Goal: Transaction & Acquisition: Purchase product/service

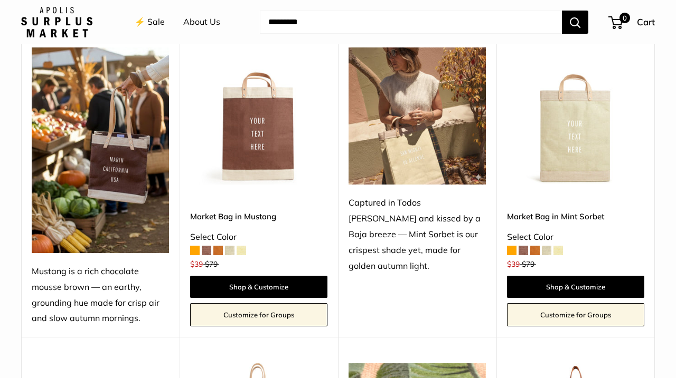
scroll to position [421, 0]
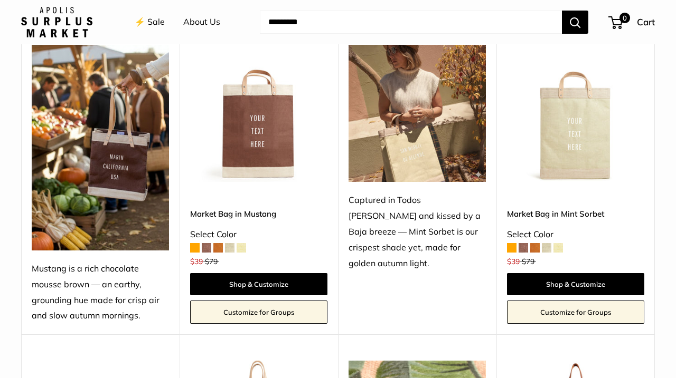
click at [0, 0] on img at bounding box center [0, 0] width 0 height 0
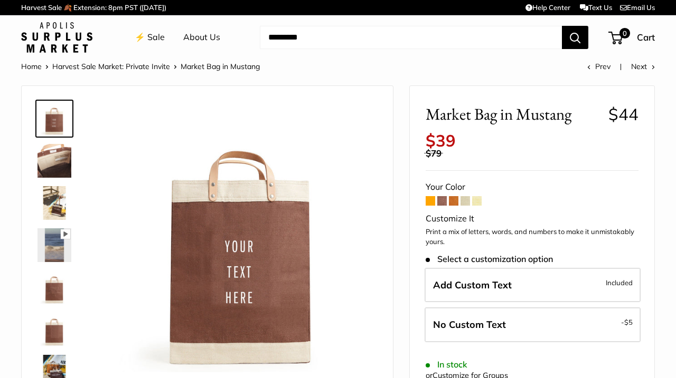
click at [48, 156] on img at bounding box center [54, 161] width 34 height 34
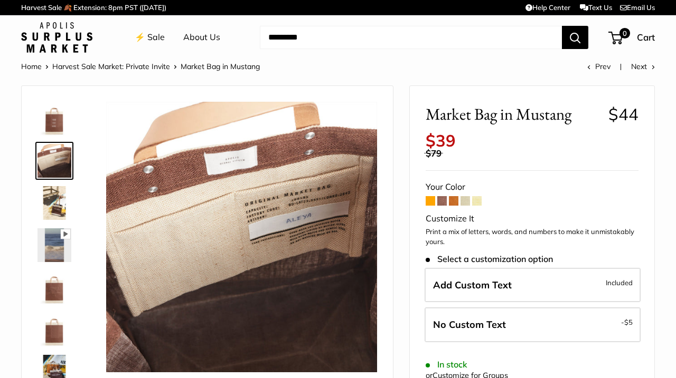
click at [50, 197] on img at bounding box center [54, 203] width 34 height 34
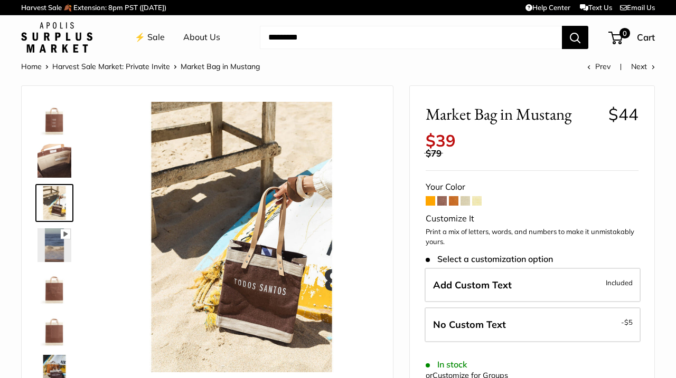
click at [57, 253] on img at bounding box center [54, 246] width 34 height 34
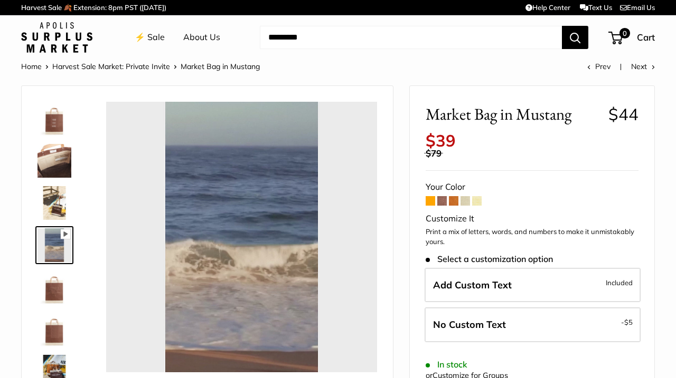
click at [439, 196] on span at bounding box center [442, 201] width 10 height 10
type input "*****"
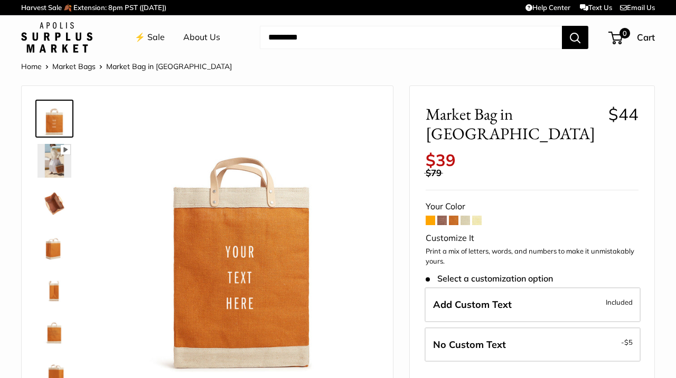
click at [462, 216] on span at bounding box center [465, 221] width 10 height 10
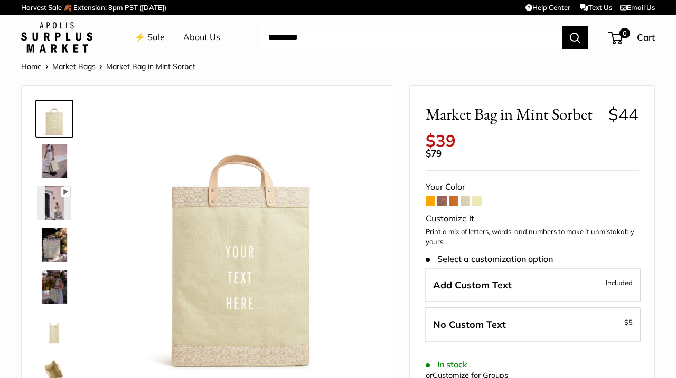
click at [475, 196] on span at bounding box center [477, 201] width 10 height 10
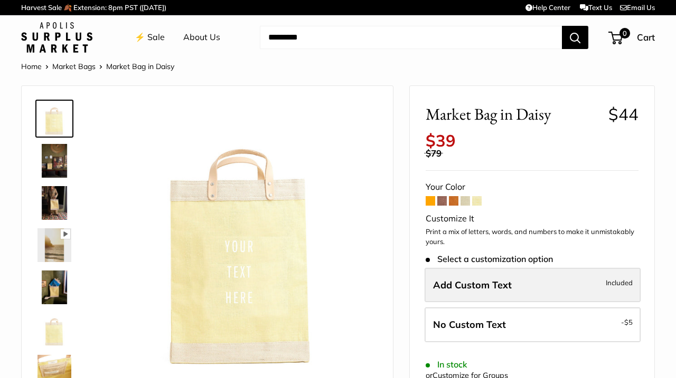
click at [468, 281] on label "Add Custom Text Included" at bounding box center [532, 285] width 216 height 35
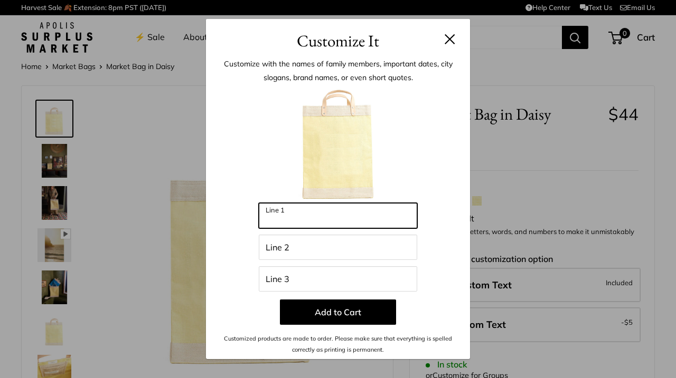
click at [352, 224] on input "Line 1" at bounding box center [338, 215] width 158 height 25
type input "****"
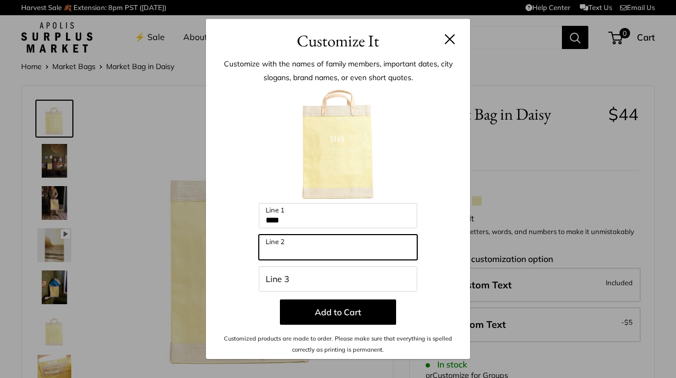
click at [291, 252] on input "Line 2" at bounding box center [338, 247] width 158 height 25
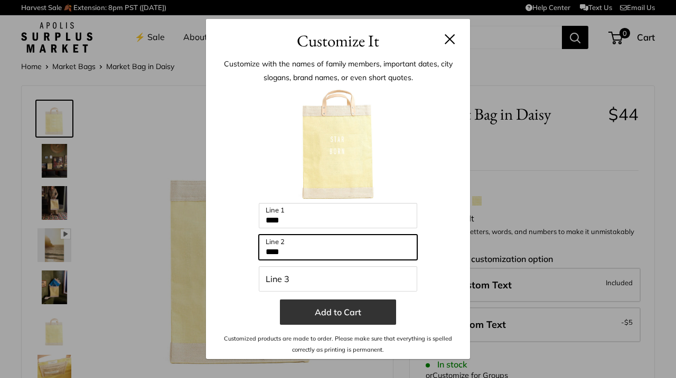
type input "****"
click at [319, 310] on button "Add to Cart" at bounding box center [338, 312] width 116 height 25
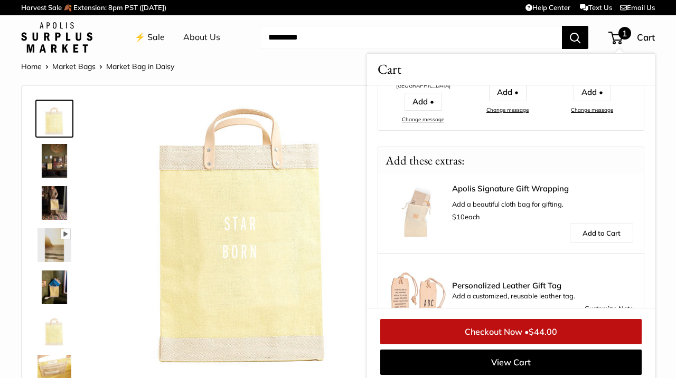
scroll to position [266, 0]
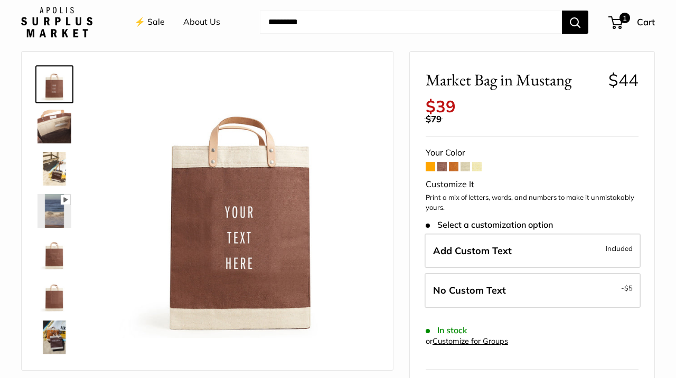
scroll to position [32, 0]
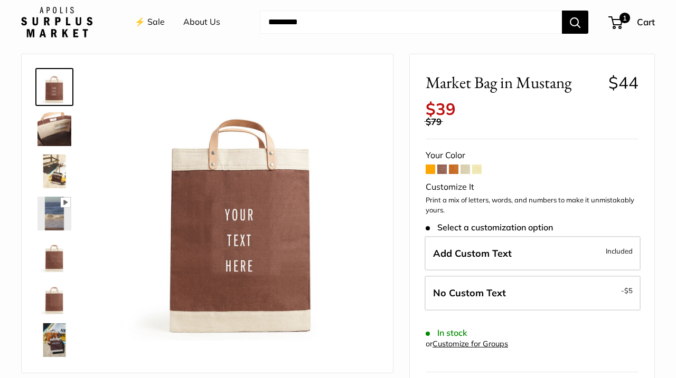
click at [48, 162] on img at bounding box center [54, 172] width 34 height 34
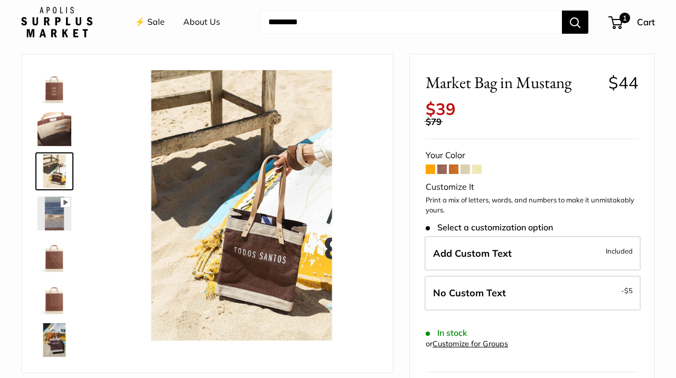
click at [63, 204] on icon at bounding box center [66, 203] width 10 height 10
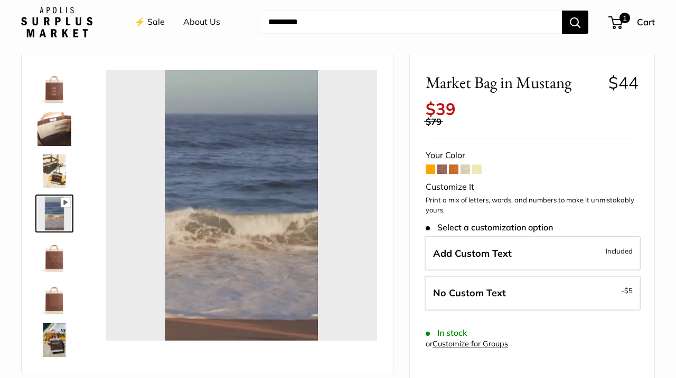
click at [53, 256] on img at bounding box center [54, 256] width 34 height 34
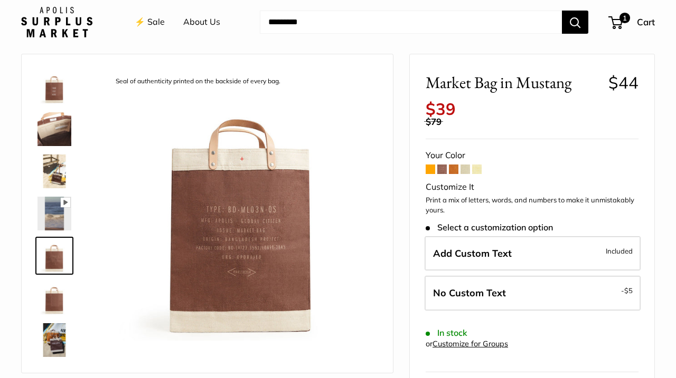
type input "****"
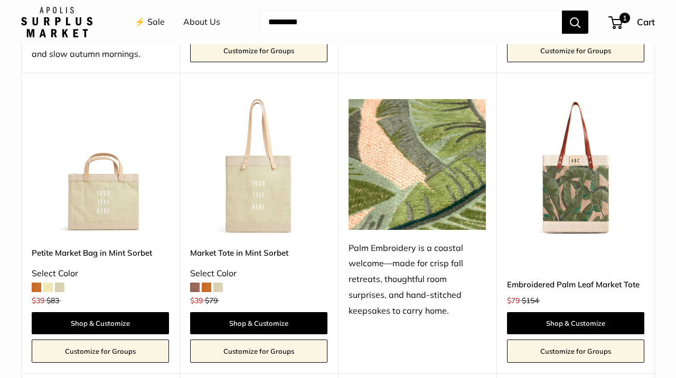
scroll to position [697, 0]
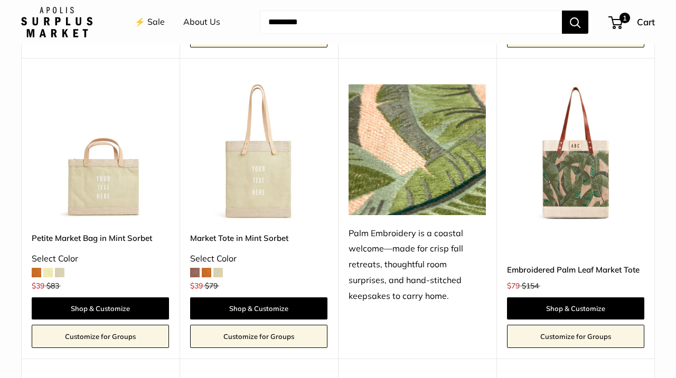
click at [0, 0] on img at bounding box center [0, 0] width 0 height 0
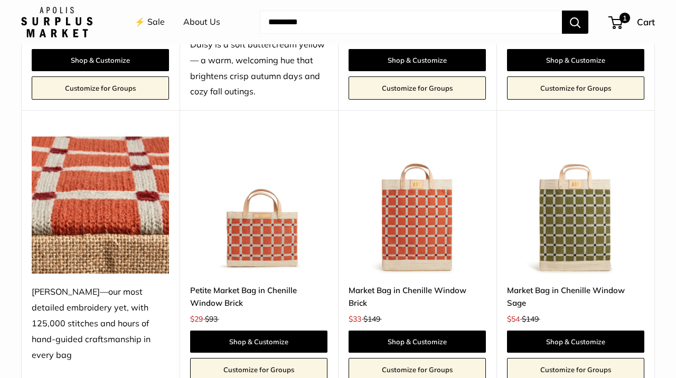
scroll to position [1577, 0]
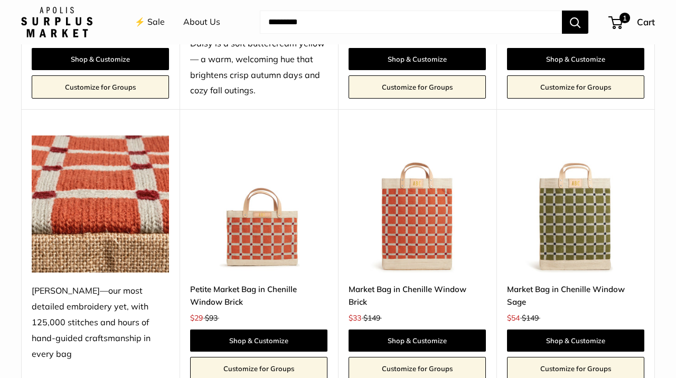
click at [0, 0] on img at bounding box center [0, 0] width 0 height 0
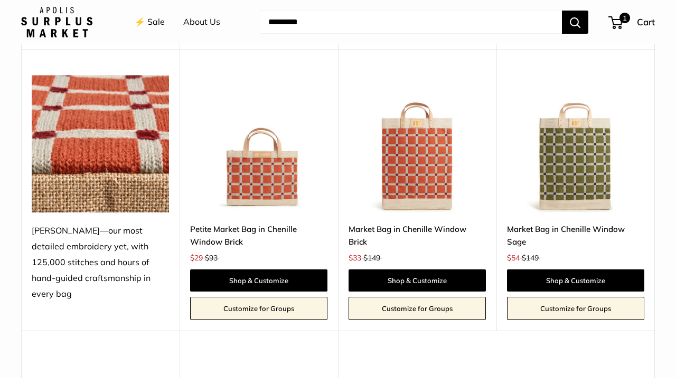
scroll to position [1640, 0]
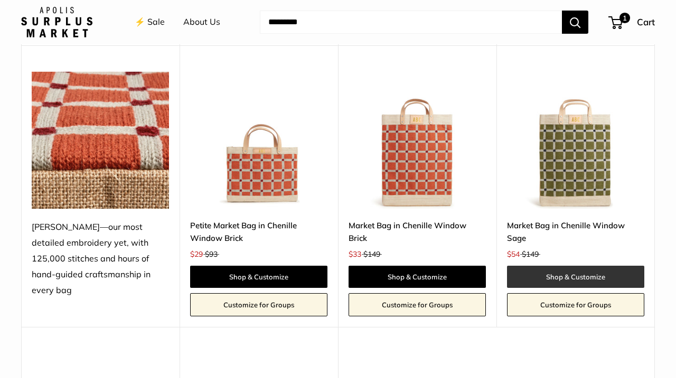
click at [547, 266] on link "Shop & Customize" at bounding box center [575, 277] width 137 height 22
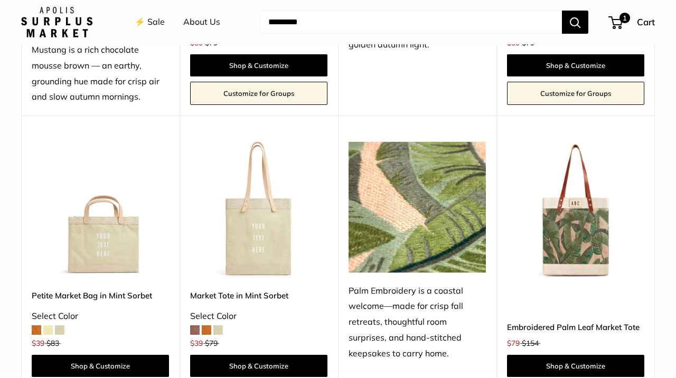
scroll to position [620, 0]
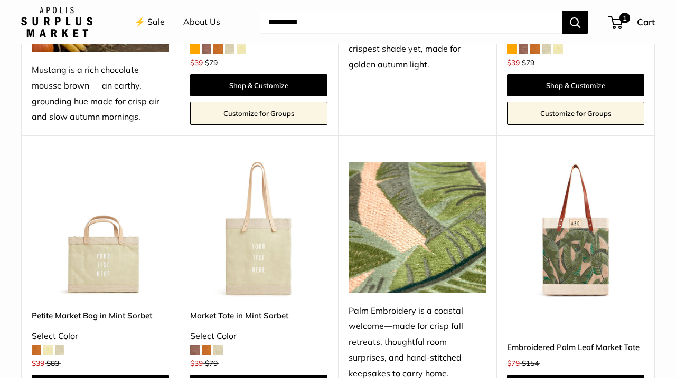
click at [400, 248] on img at bounding box center [416, 227] width 137 height 130
click at [401, 249] on img at bounding box center [416, 227] width 137 height 130
click at [407, 240] on img at bounding box center [416, 227] width 137 height 130
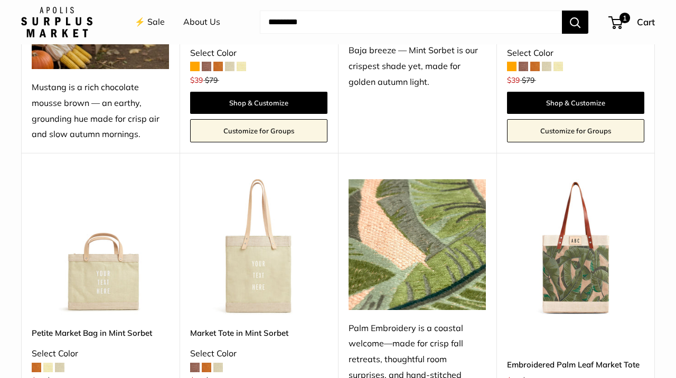
click at [428, 209] on img at bounding box center [416, 244] width 137 height 130
click at [0, 0] on img at bounding box center [0, 0] width 0 height 0
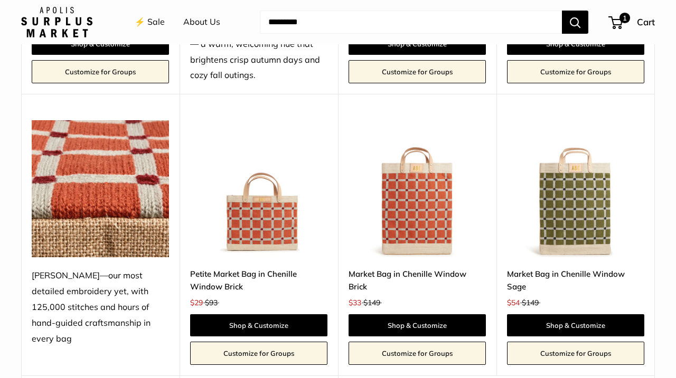
scroll to position [1594, 0]
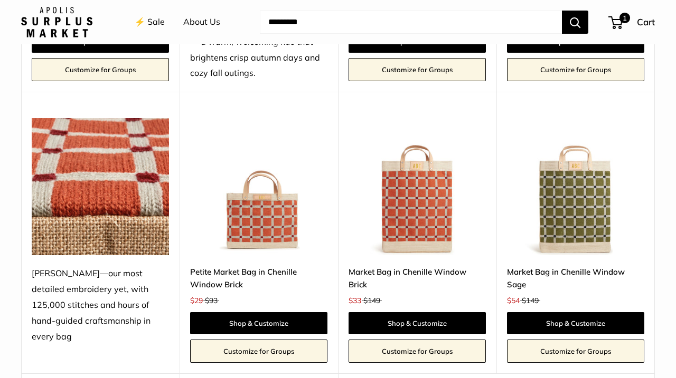
click at [0, 0] on img at bounding box center [0, 0] width 0 height 0
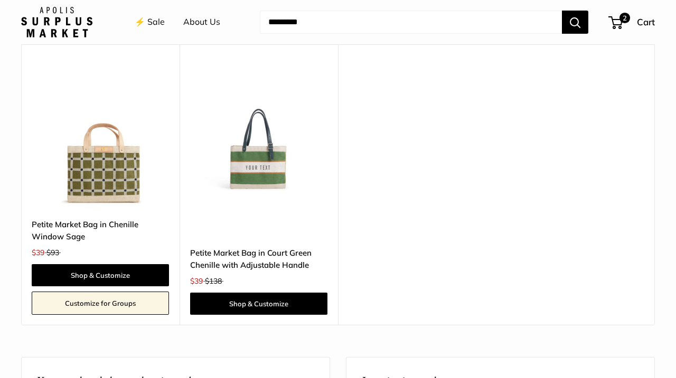
scroll to position [1919, 0]
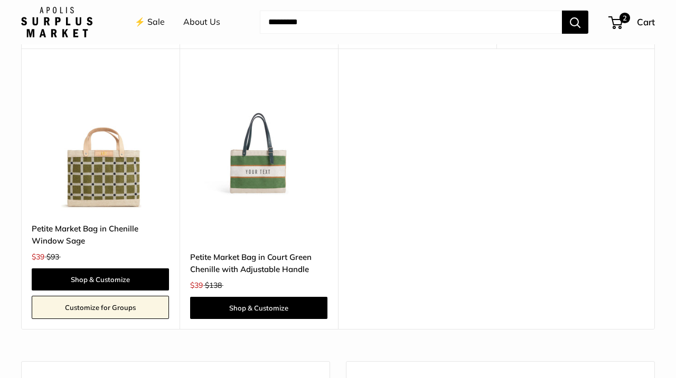
click at [0, 0] on img at bounding box center [0, 0] width 0 height 0
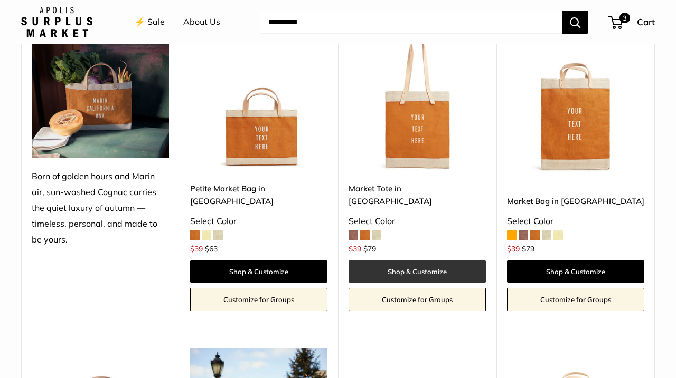
scroll to position [1049, 0]
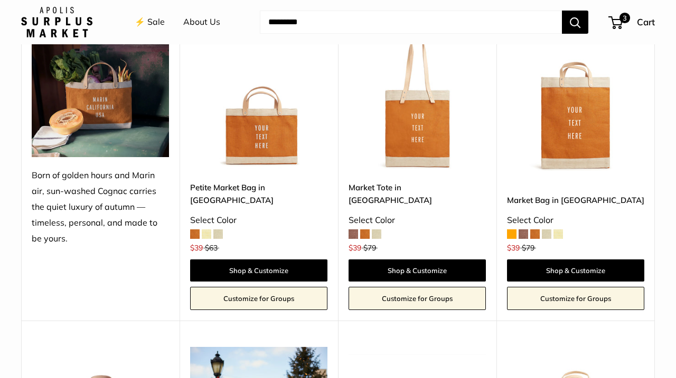
click at [0, 0] on img at bounding box center [0, 0] width 0 height 0
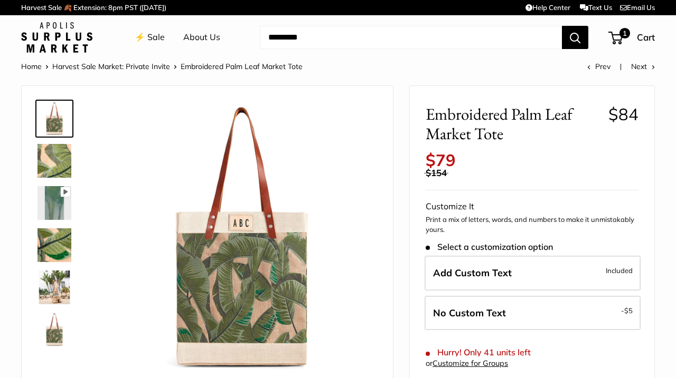
click at [46, 163] on img at bounding box center [54, 161] width 34 height 34
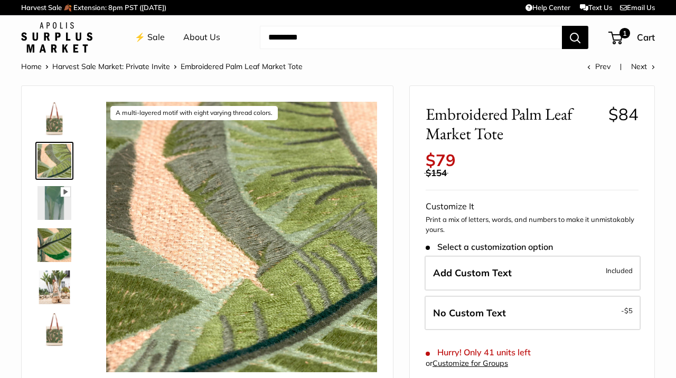
click at [41, 205] on img at bounding box center [54, 203] width 34 height 34
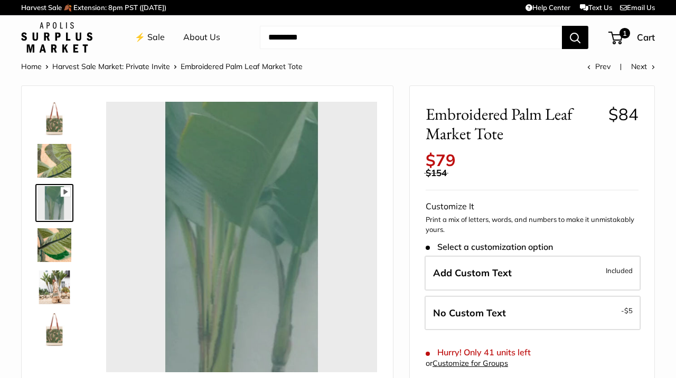
click at [47, 243] on img at bounding box center [54, 246] width 34 height 34
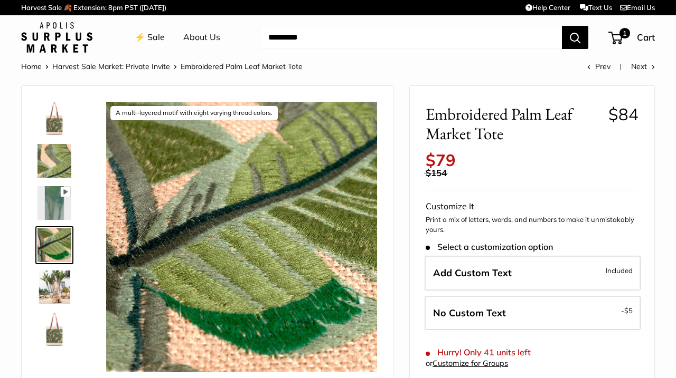
type input "****"
click at [44, 277] on img at bounding box center [54, 288] width 34 height 34
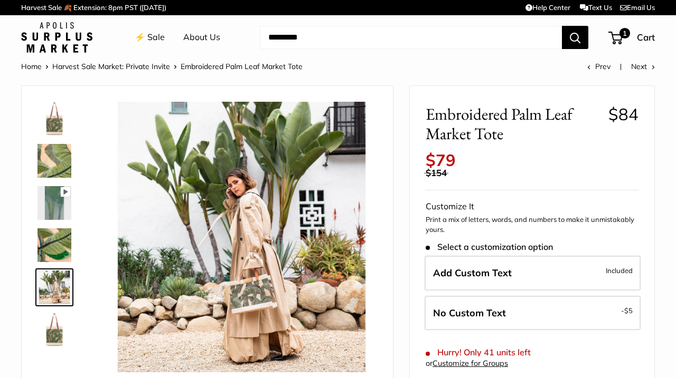
click at [53, 289] on img at bounding box center [54, 288] width 34 height 34
click at [50, 326] on img at bounding box center [54, 330] width 34 height 34
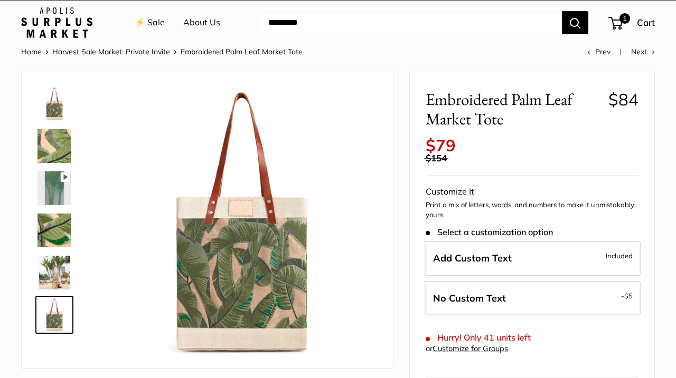
scroll to position [11, 0]
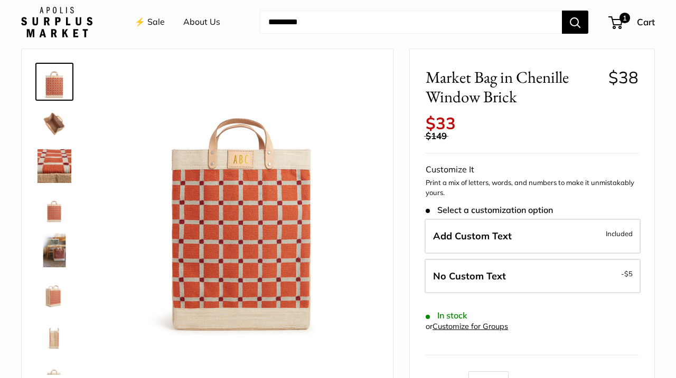
scroll to position [37, 0]
click at [51, 252] on img at bounding box center [54, 251] width 34 height 34
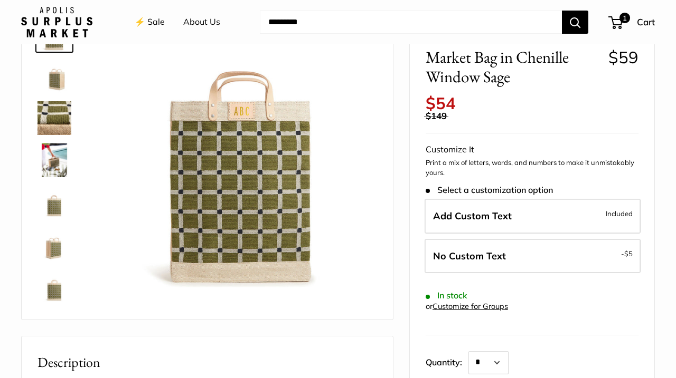
scroll to position [81, 0]
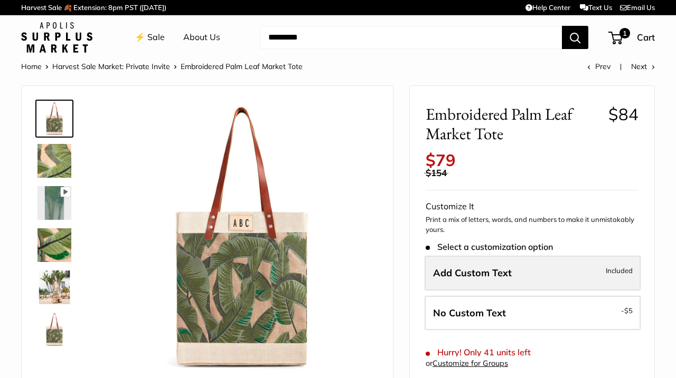
click at [500, 267] on span "Add Custom Text" at bounding box center [472, 273] width 79 height 12
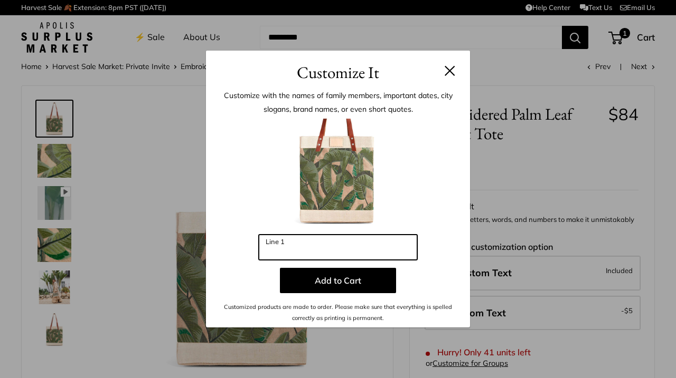
click at [273, 241] on input "Line 1" at bounding box center [338, 247] width 158 height 25
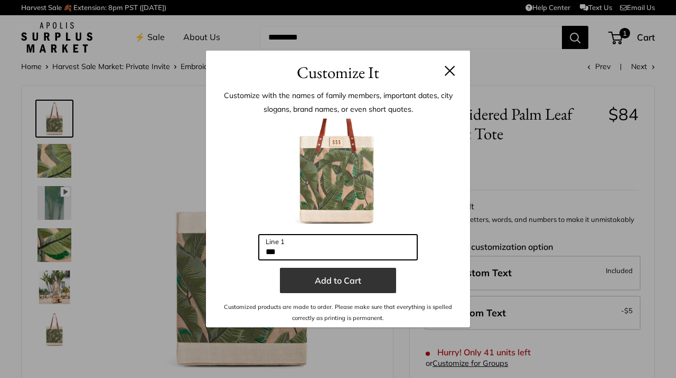
type input "***"
click at [302, 278] on button "Add to Cart" at bounding box center [338, 280] width 116 height 25
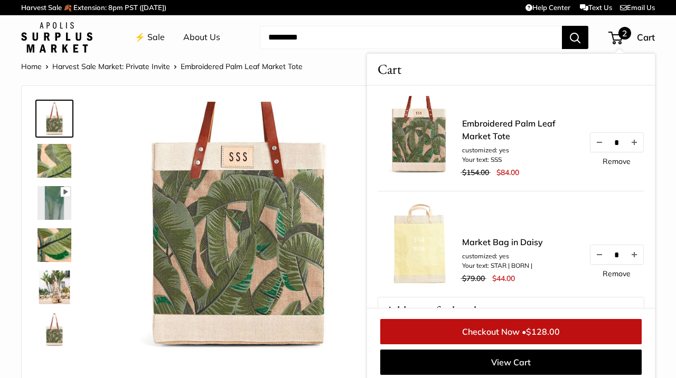
click at [605, 272] on link "Remove" at bounding box center [616, 273] width 28 height 7
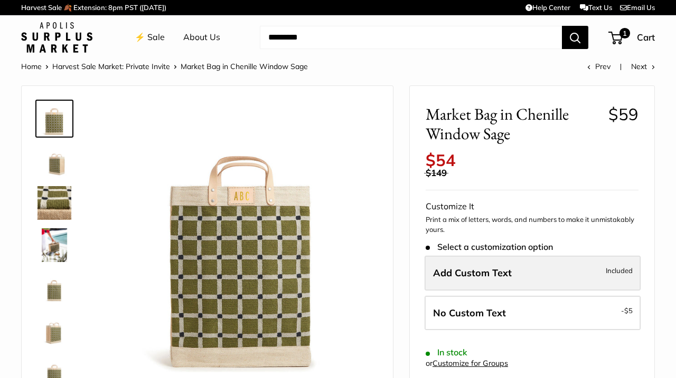
click at [468, 267] on span "Add Custom Text" at bounding box center [472, 273] width 79 height 12
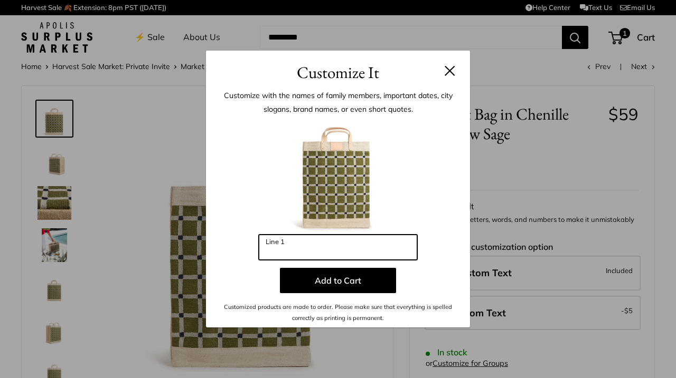
click at [292, 242] on input "Line 1" at bounding box center [338, 247] width 158 height 25
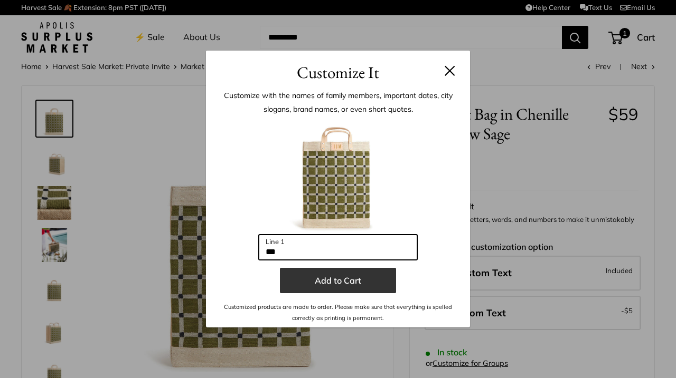
type input "***"
click at [334, 276] on button "Add to Cart" at bounding box center [338, 280] width 116 height 25
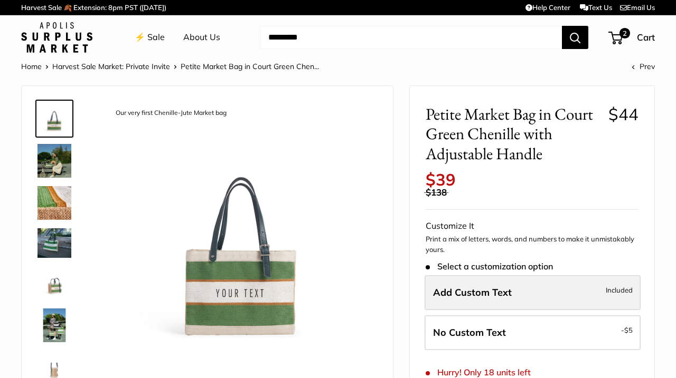
click at [473, 288] on span "Add Custom Text" at bounding box center [472, 293] width 79 height 12
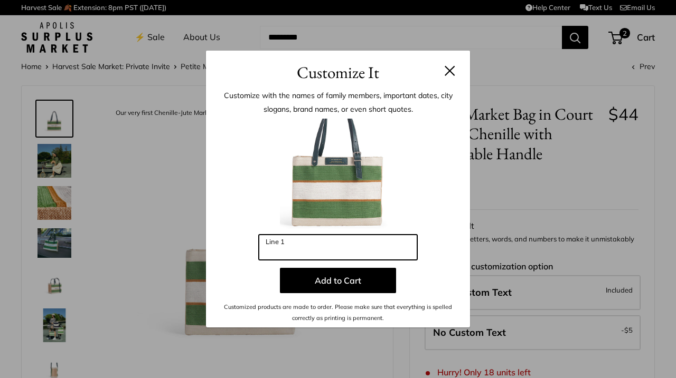
click at [298, 251] on input "Line 1" at bounding box center [338, 247] width 158 height 25
type input "*"
click at [265, 253] on input "****" at bounding box center [338, 247] width 158 height 25
click at [291, 253] on input "****" at bounding box center [338, 247] width 158 height 25
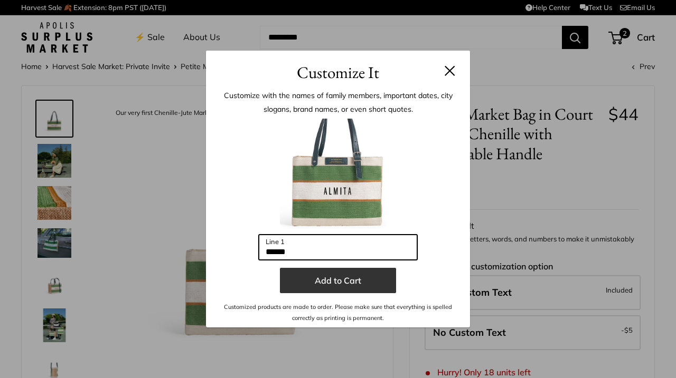
type input "******"
click at [333, 284] on button "Add to Cart" at bounding box center [338, 280] width 116 height 25
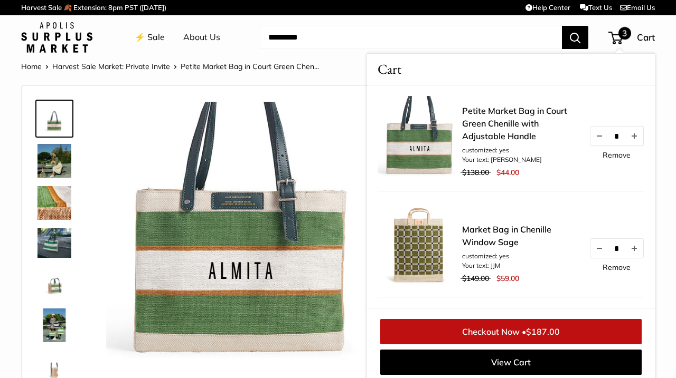
click at [50, 247] on img at bounding box center [54, 243] width 34 height 29
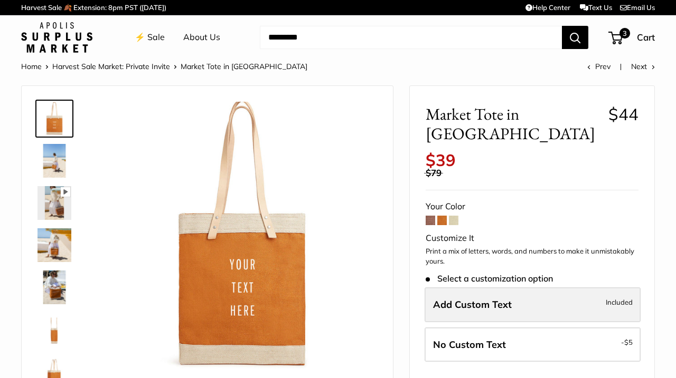
click at [480, 299] on span "Add Custom Text" at bounding box center [472, 305] width 79 height 12
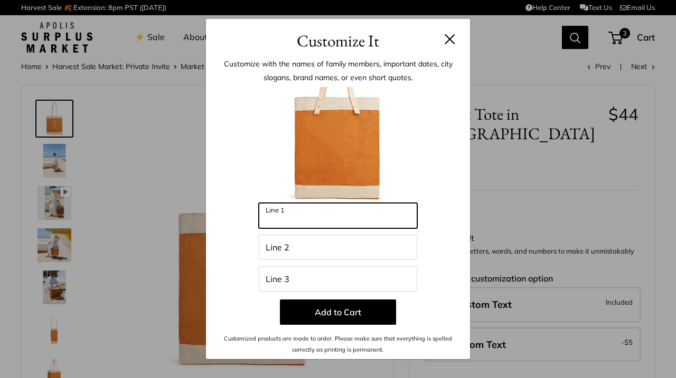
click at [300, 211] on input "Line 1" at bounding box center [338, 215] width 158 height 25
type input "****"
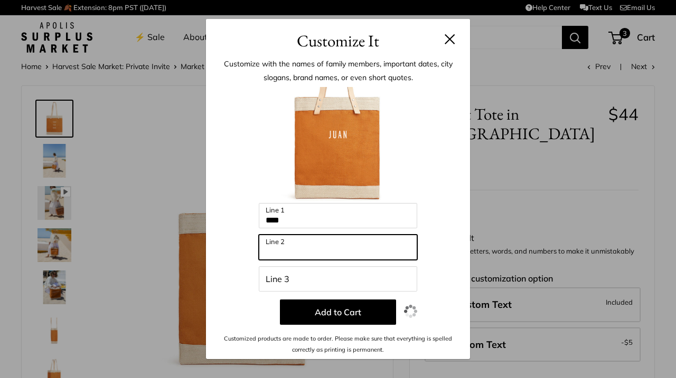
click at [270, 253] on input "Line 2" at bounding box center [338, 247] width 158 height 25
type input "*****"
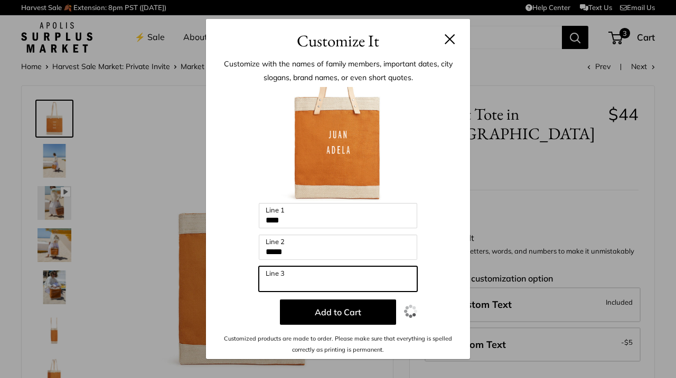
click at [269, 284] on input "Line 3" at bounding box center [338, 279] width 158 height 25
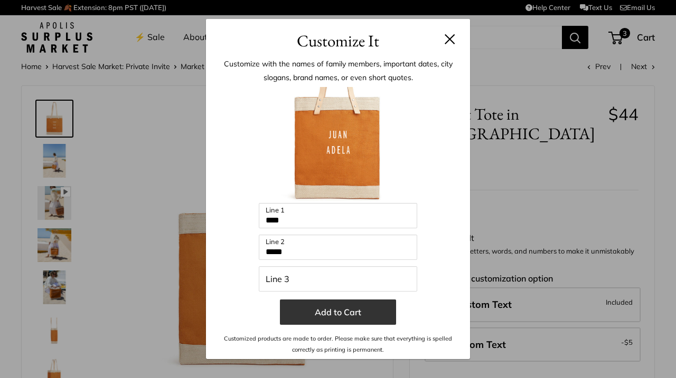
click at [319, 313] on button "Add to Cart" at bounding box center [338, 312] width 116 height 25
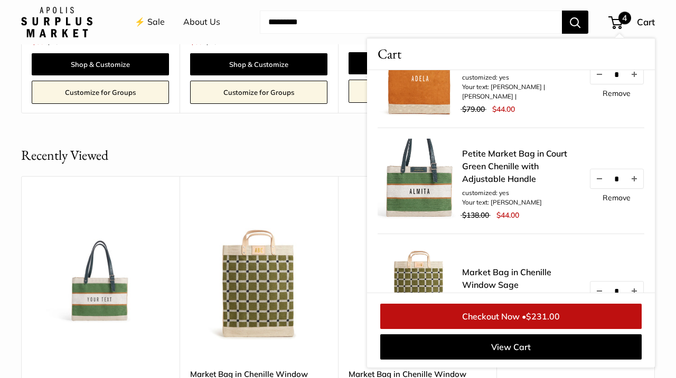
scroll to position [1209, 0]
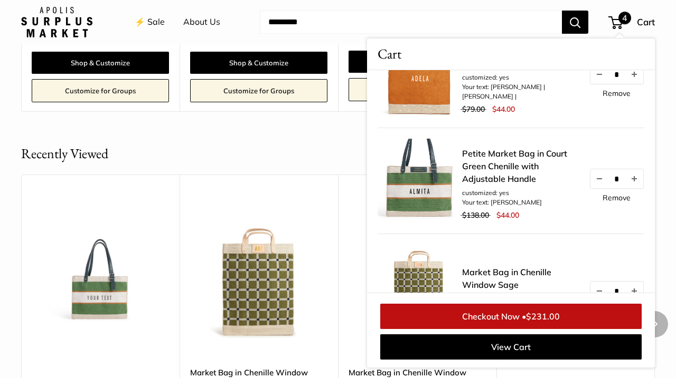
click at [0, 0] on img at bounding box center [0, 0] width 0 height 0
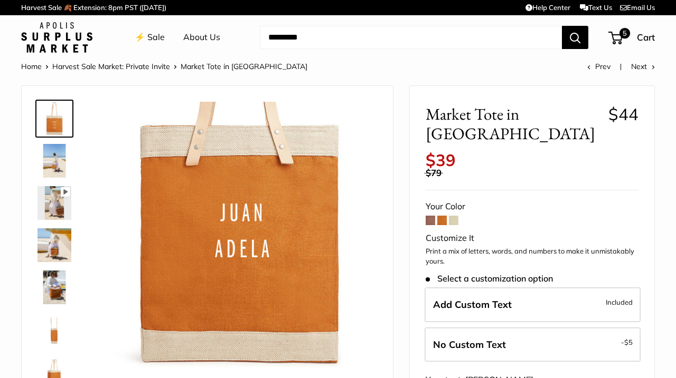
scroll to position [0, 0]
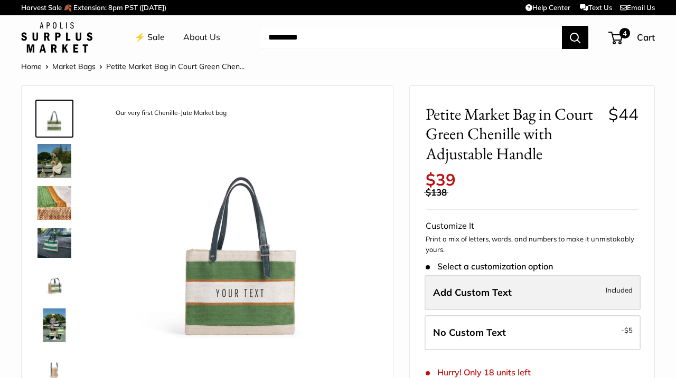
click at [438, 287] on span "Add Custom Text" at bounding box center [472, 293] width 79 height 12
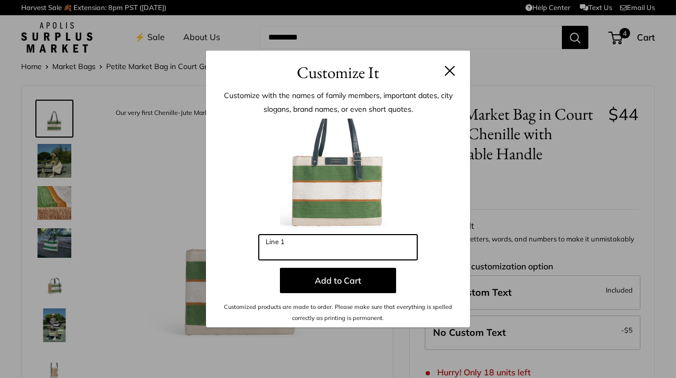
click at [291, 247] on input "Line 1" at bounding box center [338, 247] width 158 height 25
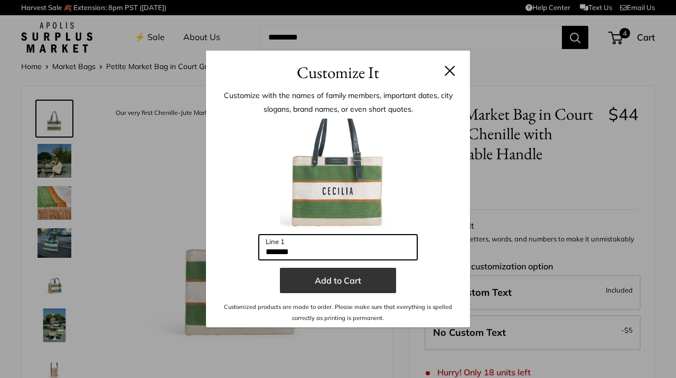
type input "*******"
click at [342, 282] on button "Add to Cart" at bounding box center [338, 280] width 116 height 25
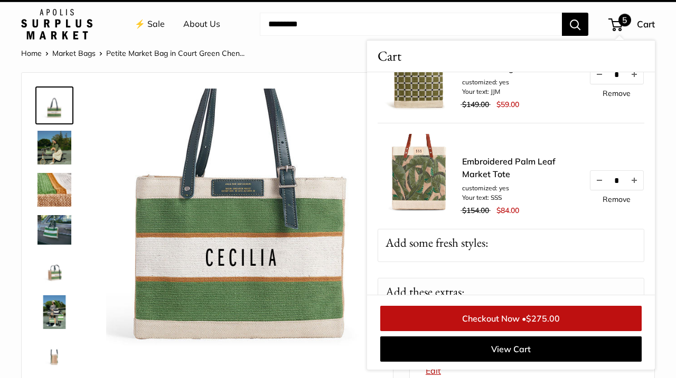
scroll to position [553, 0]
